Goal: Find specific page/section: Find specific page/section

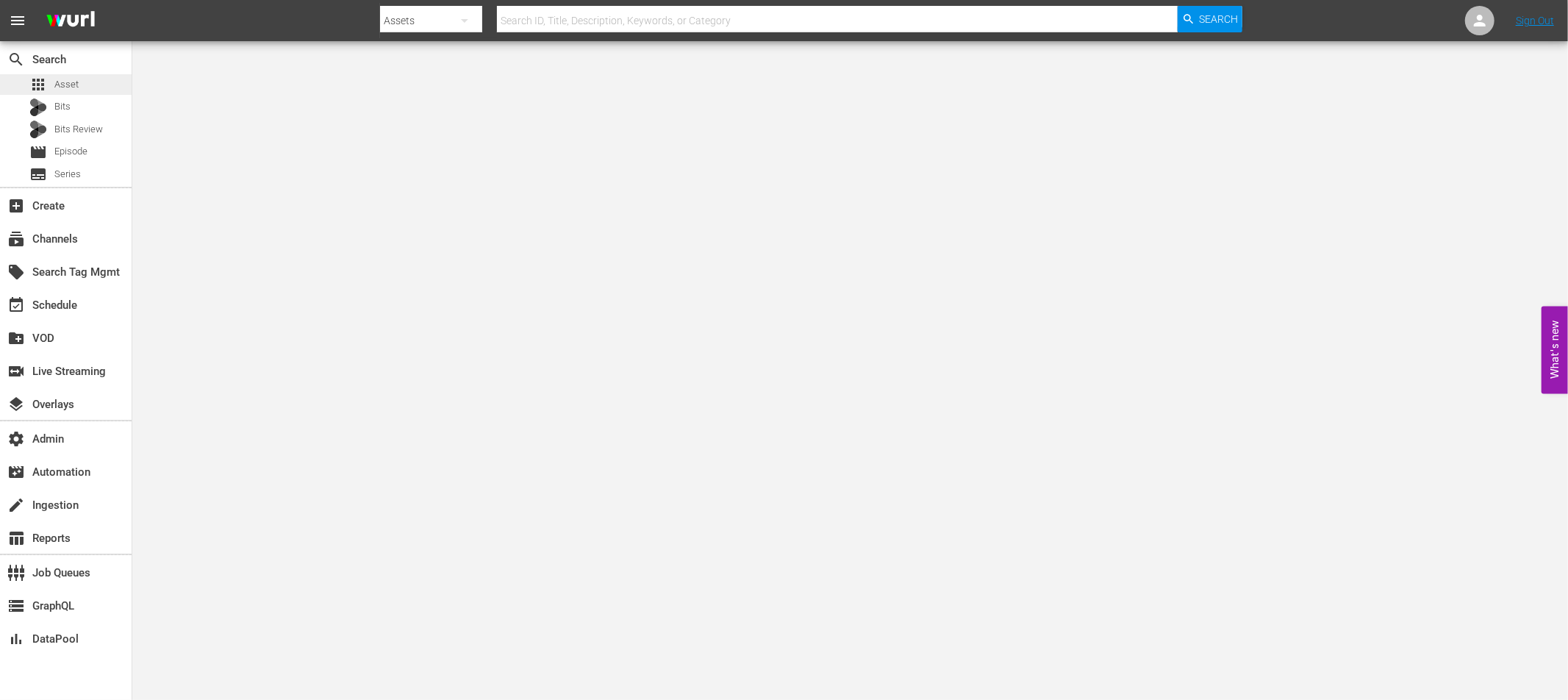
click at [94, 86] on div "apps Asset" at bounding box center [66, 84] width 131 height 21
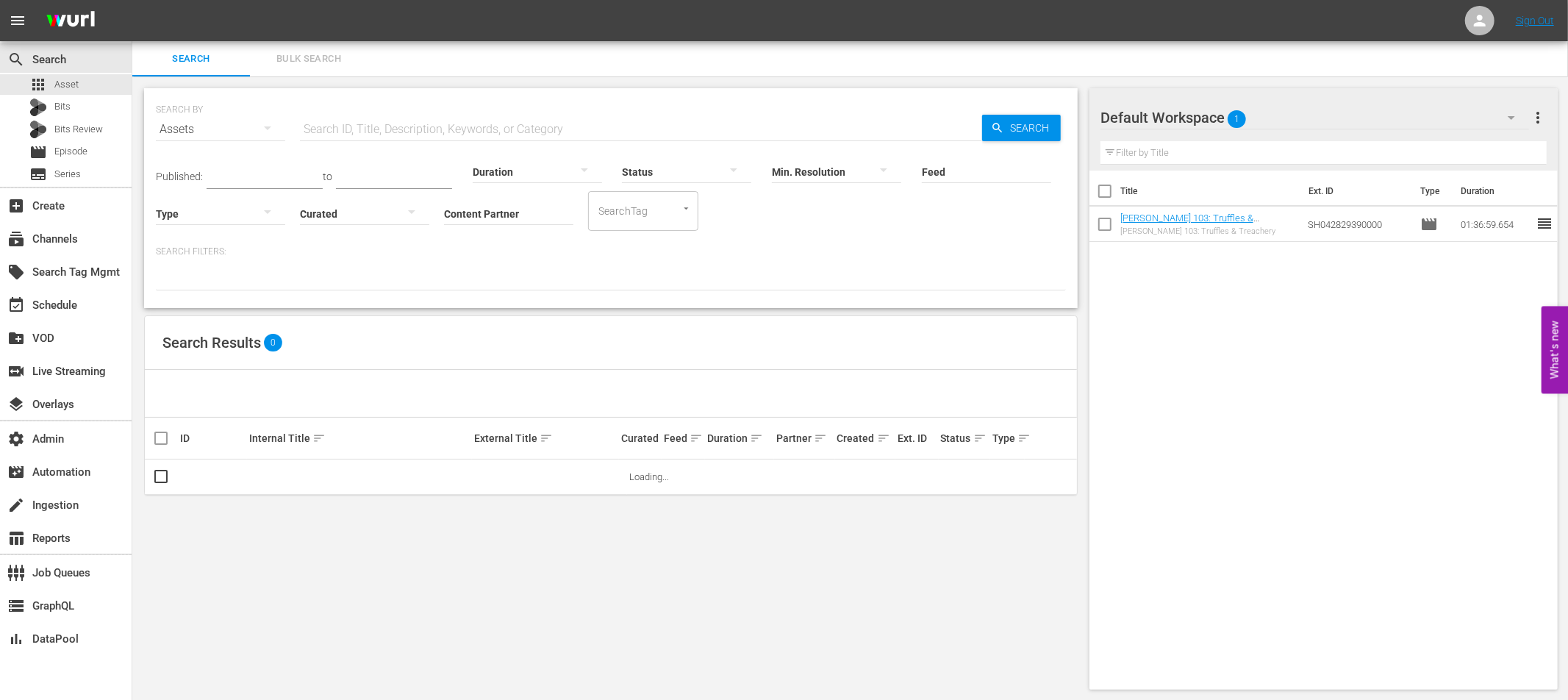
click at [948, 169] on input "Feed" at bounding box center [986, 172] width 129 height 53
paste input "NEW KPOP_SSTV_US_W33_2025 001"
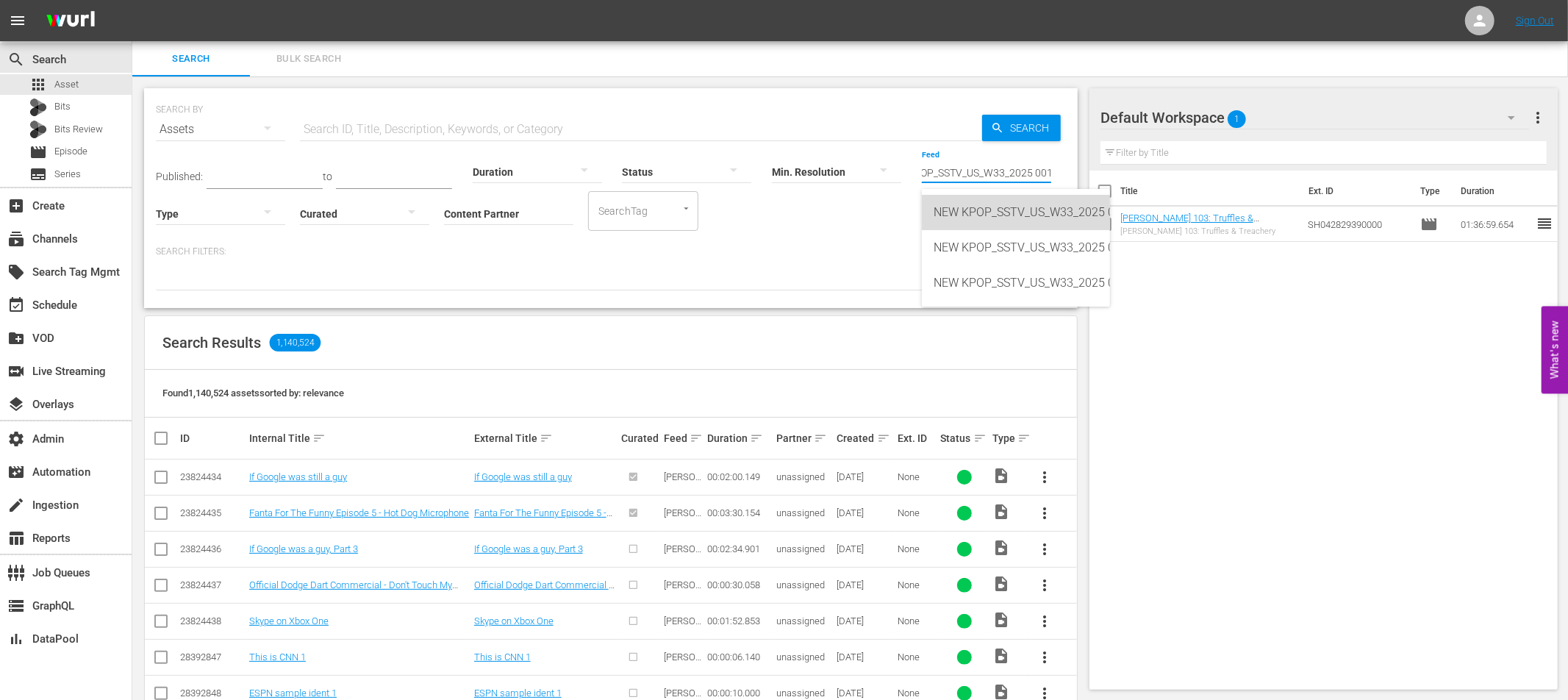
click at [982, 222] on div "NEW KPOP_SSTV_US_W33_2025 001 (432635)" at bounding box center [1015, 212] width 165 height 36
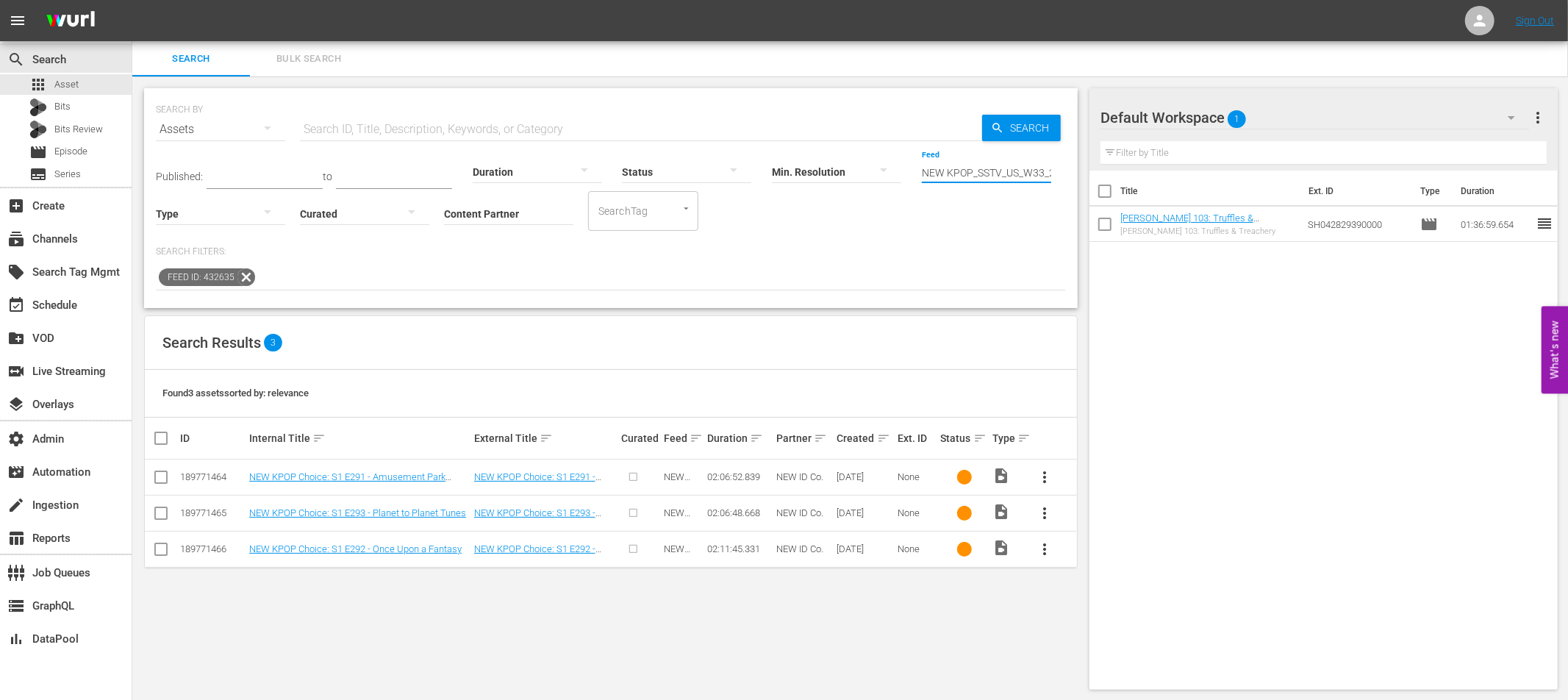
scroll to position [0, 83]
drag, startPoint x: 923, startPoint y: 173, endPoint x: 1102, endPoint y: 179, distance: 179.1
click at [1102, 179] on div "Search Bulk Search SEARCH BY Search By Assets Search ID, Title, Description, Ke…" at bounding box center [850, 371] width 1435 height 660
paste input "text"
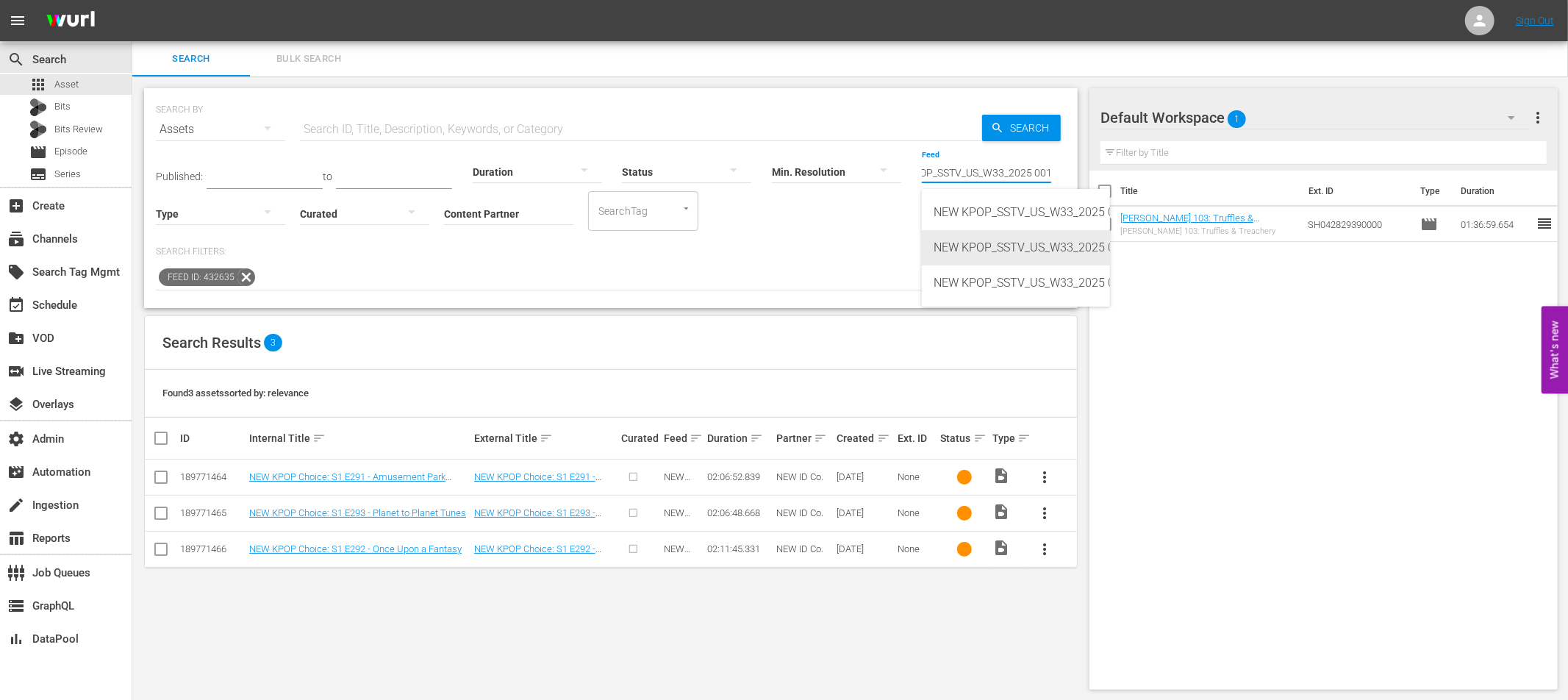
click at [1095, 243] on div "NEW KPOP_SSTV_US_W33_2025 001 (432636)" at bounding box center [1015, 248] width 165 height 36
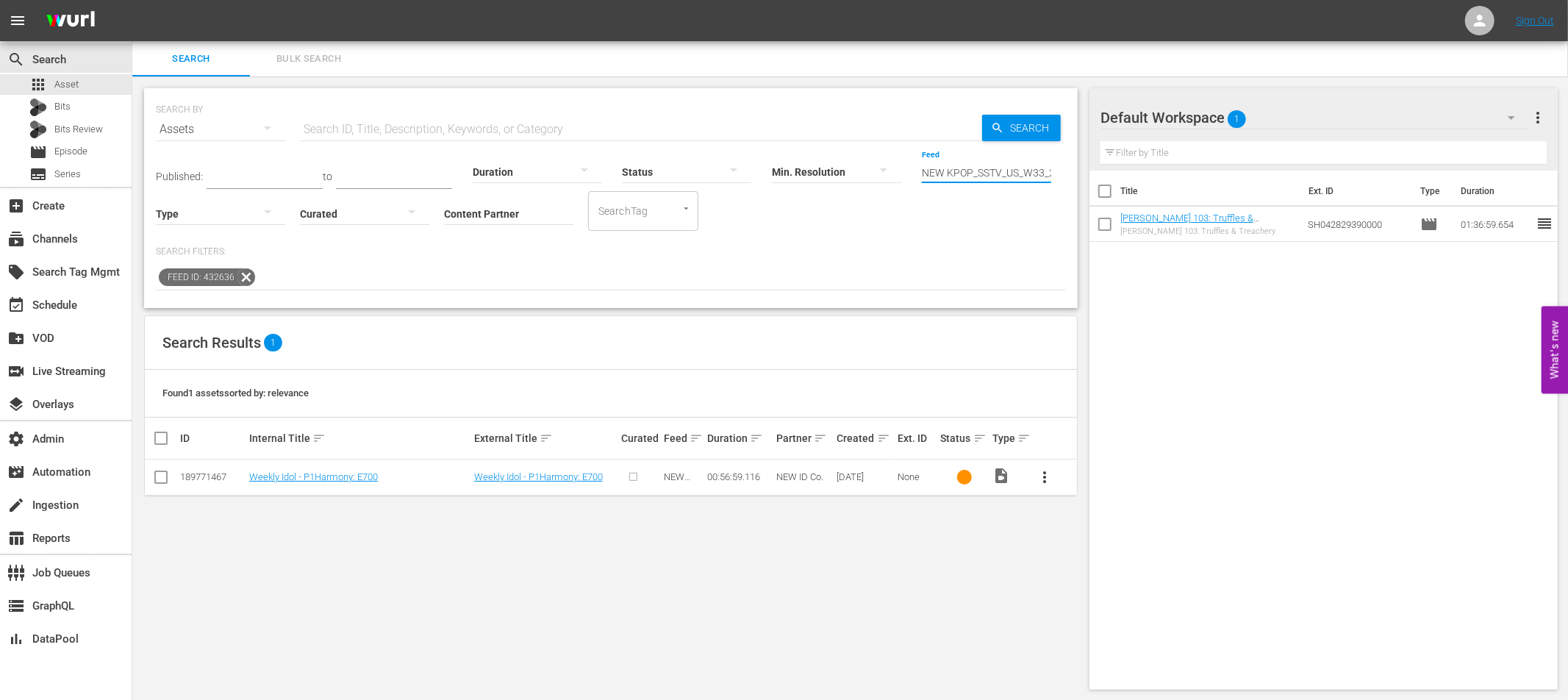
scroll to position [0, 83]
drag, startPoint x: 922, startPoint y: 172, endPoint x: 1174, endPoint y: 185, distance: 252.3
click at [1174, 185] on div "Search Bulk Search SEARCH BY Search By Assets Search ID, Title, Description, Ke…" at bounding box center [850, 371] width 1435 height 660
paste input "text"
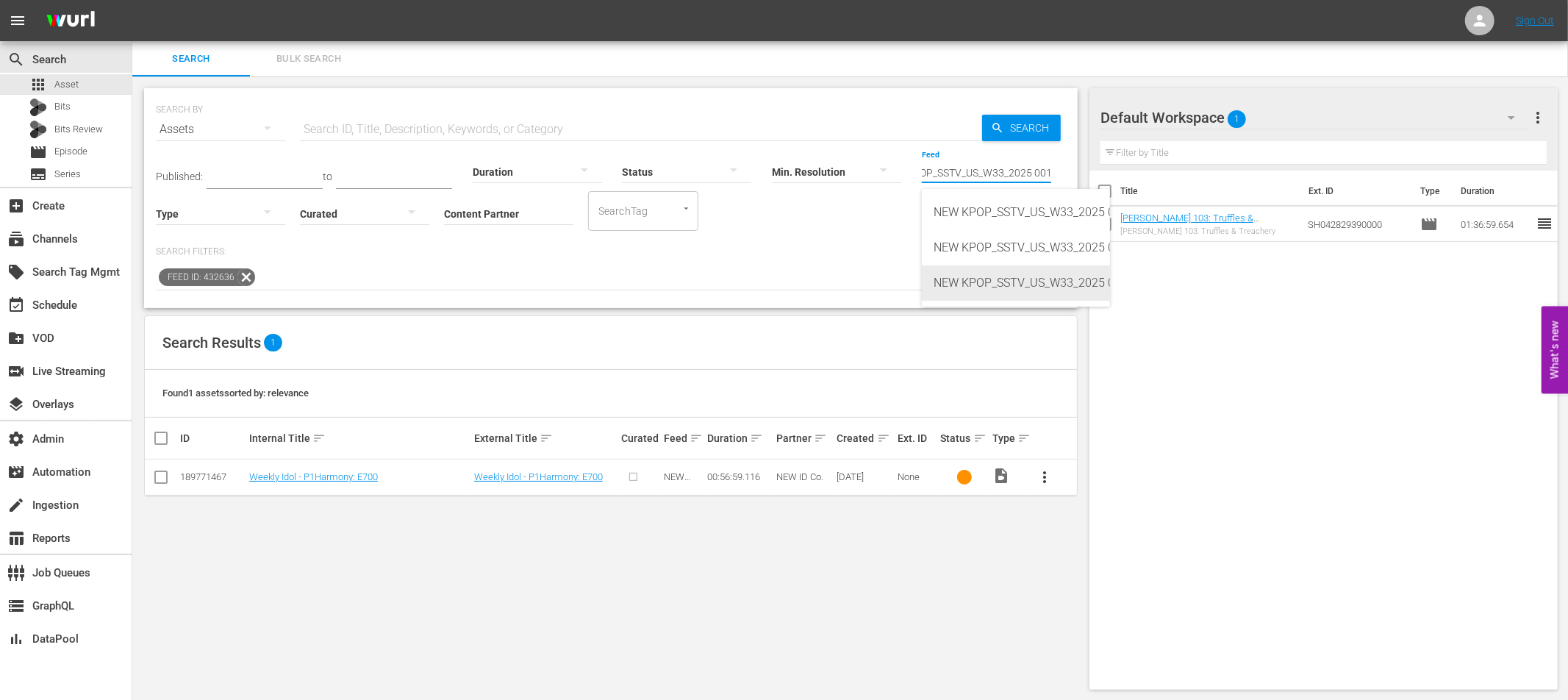
click at [1074, 276] on div "NEW KPOP_SSTV_US_W33_2025 001 (432637)" at bounding box center [1015, 283] width 165 height 36
type input "NEW KPOP_SSTV_US_W33_2025 001 (432637)"
